Goal: Check status: Check status

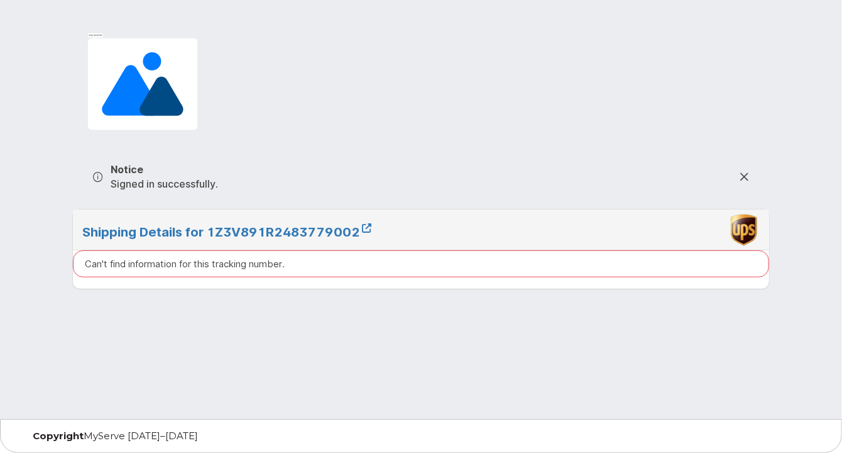
click at [166, 57] on img at bounding box center [142, 84] width 121 height 103
click at [745, 176] on icon at bounding box center [744, 177] width 10 height 10
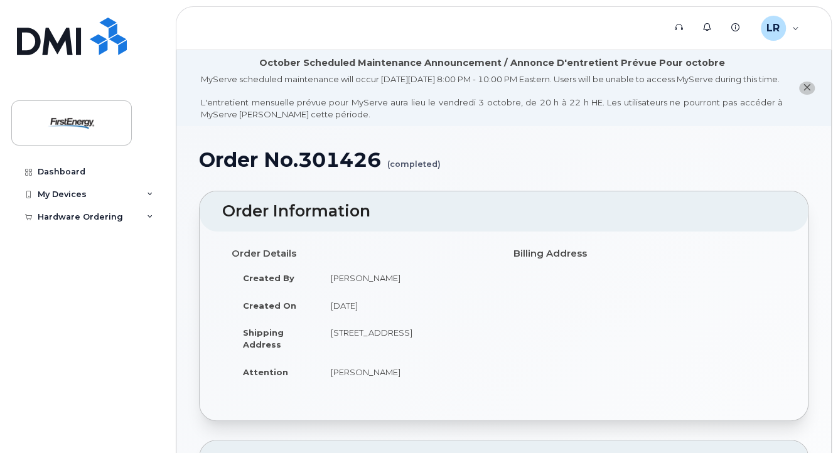
click at [810, 95] on button "close notification" at bounding box center [808, 88] width 16 height 13
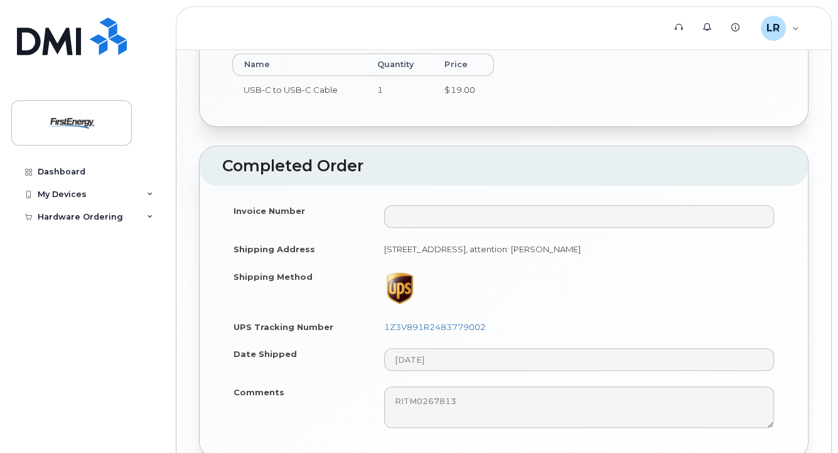
scroll to position [524, 0]
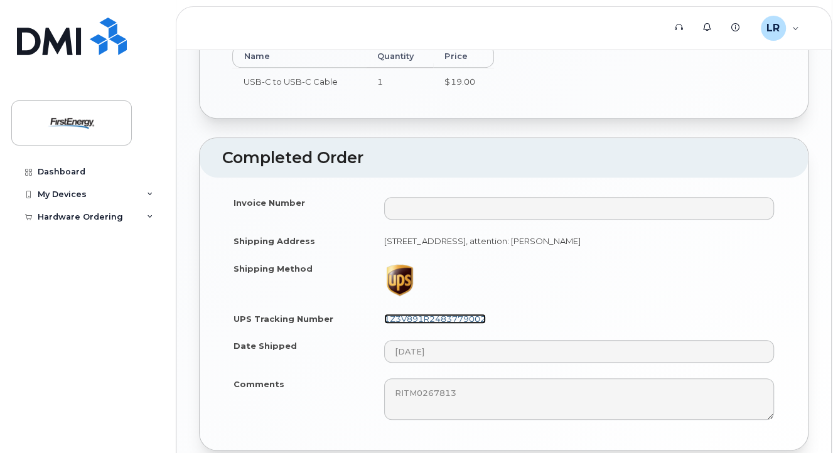
click at [407, 317] on link "1Z3V891R2483779002" at bounding box center [435, 319] width 102 height 10
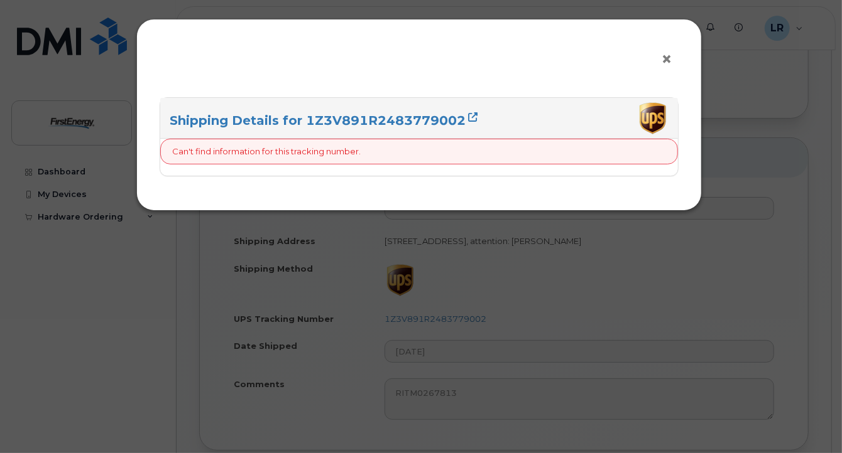
click at [662, 54] on span "×" at bounding box center [666, 59] width 11 height 23
